Goal: Communication & Community: Connect with others

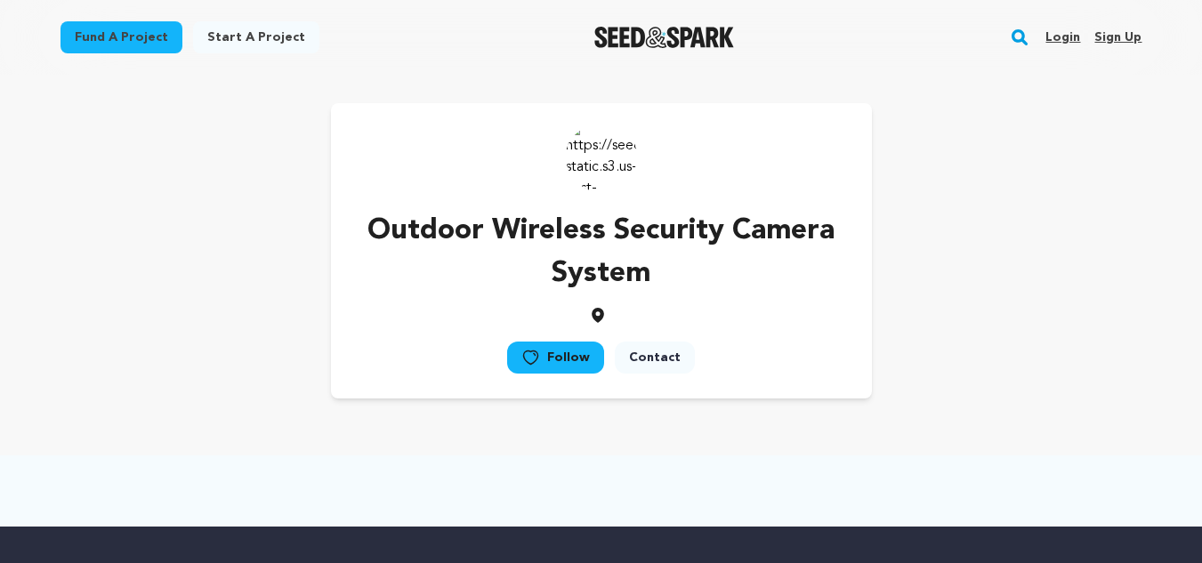
click at [597, 314] on icon at bounding box center [598, 315] width 18 height 18
click at [598, 286] on p "Outdoor Wireless Security Camera System" at bounding box center [601, 252] width 484 height 85
click at [616, 239] on p "Outdoor Wireless Security Camera System" at bounding box center [601, 252] width 484 height 85
click at [850, 179] on div "Outdoor Wireless Security Camera System Follow Contact" at bounding box center [601, 250] width 541 height 295
click at [650, 360] on link "Contact" at bounding box center [655, 358] width 80 height 32
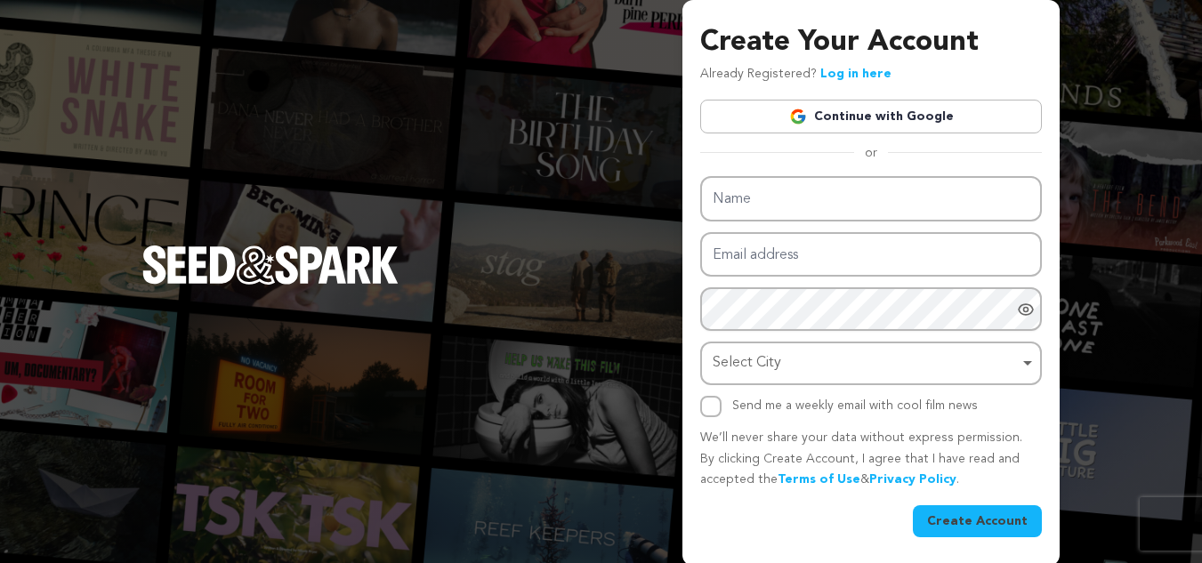
click at [1121, 56] on div "Create Your Account Already Registered? Log in here Continue with Google or eyJ…" at bounding box center [601, 283] width 1202 height 566
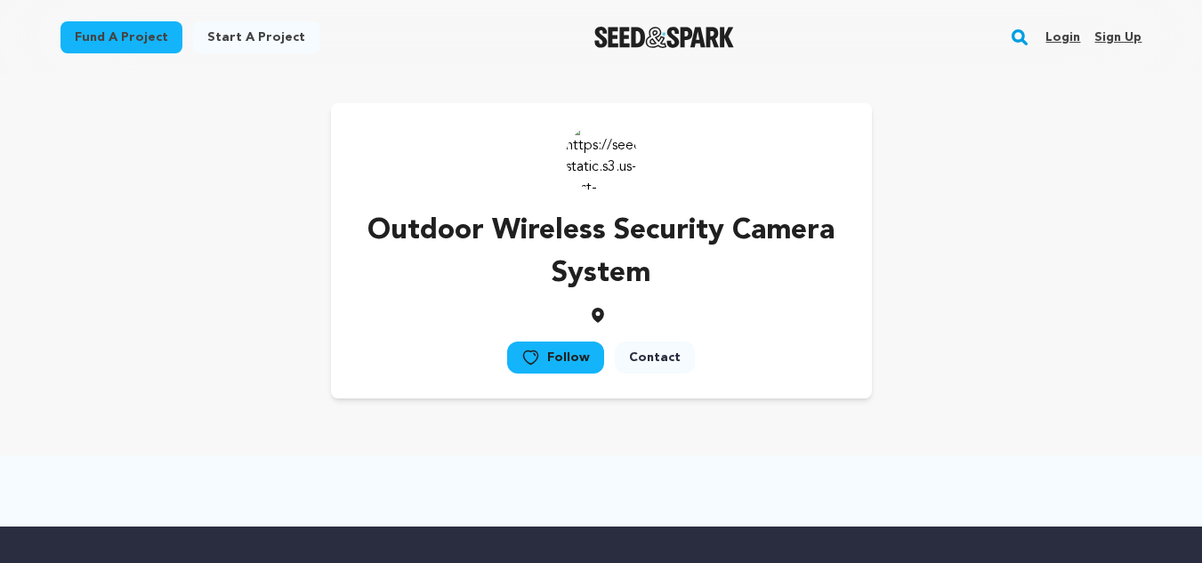
click at [1110, 36] on link "Sign up" at bounding box center [1117, 37] width 47 height 28
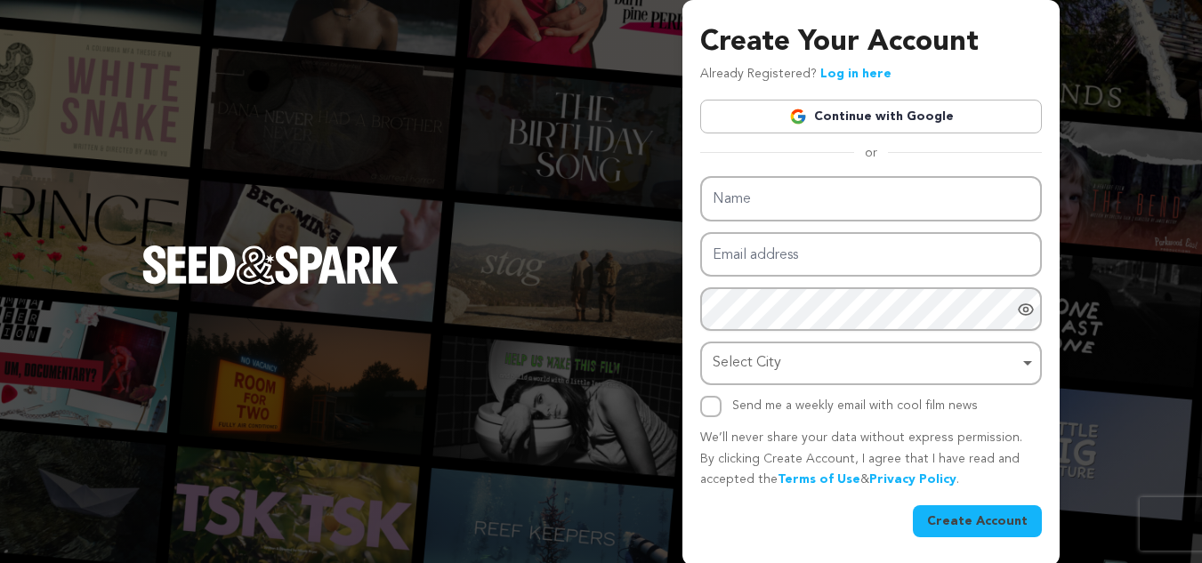
click at [816, 115] on link "Continue with Google" at bounding box center [871, 117] width 342 height 34
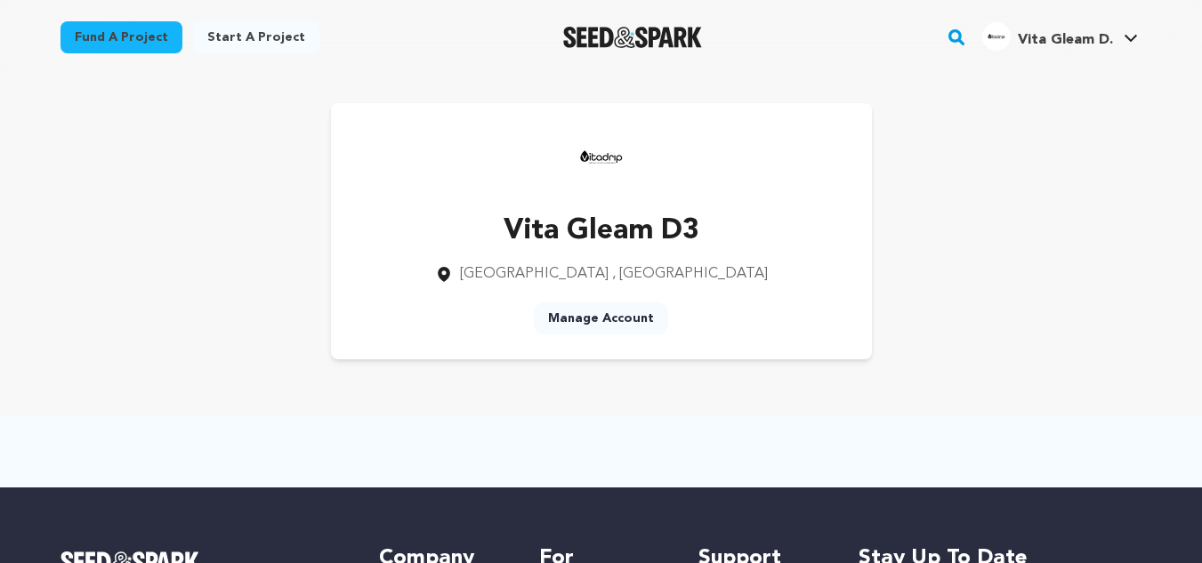
click at [1033, 55] on span "Vita Gleam D. Vita Gleam D." at bounding box center [1060, 37] width 163 height 37
